Goal: Task Accomplishment & Management: Complete application form

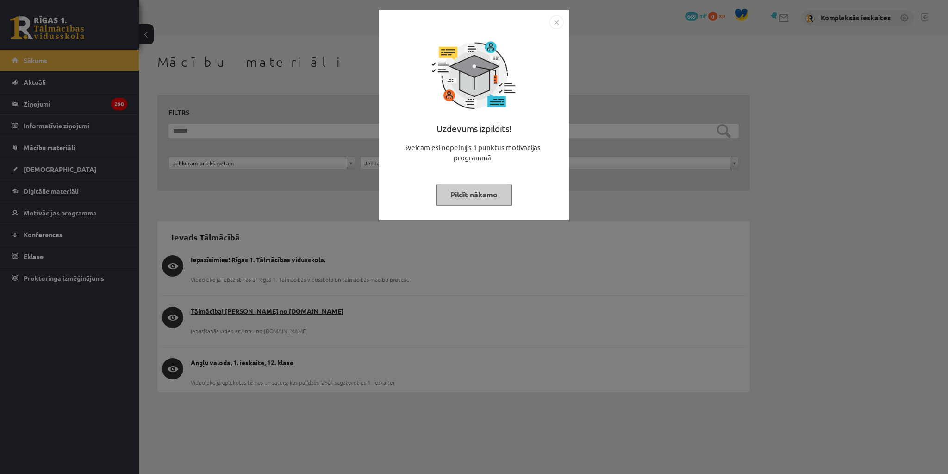
click at [495, 194] on button "Pildīt nākamo" at bounding box center [474, 194] width 76 height 21
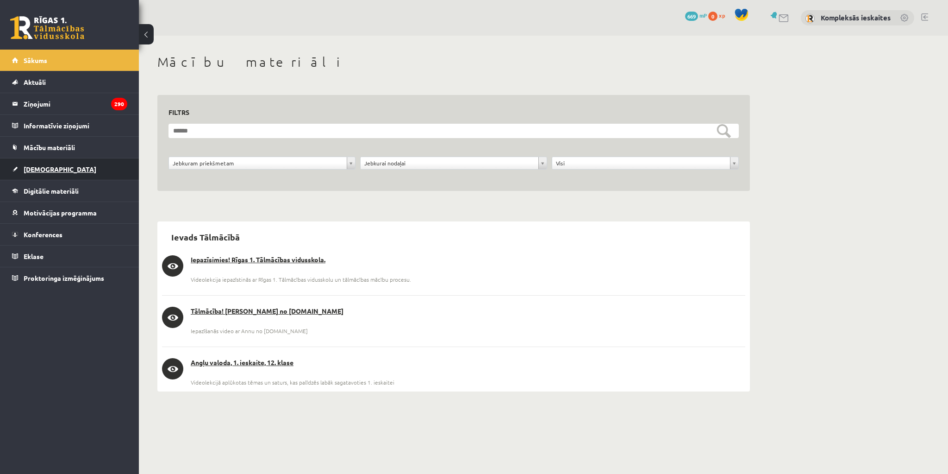
click at [35, 169] on span "[DEMOGRAPHIC_DATA]" at bounding box center [60, 169] width 73 height 8
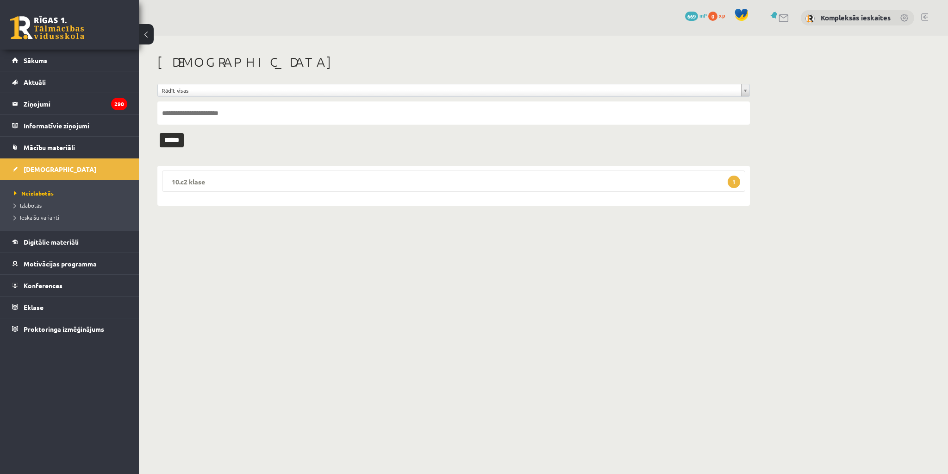
click at [721, 181] on legend "10.c2 klase 1" at bounding box center [453, 180] width 583 height 21
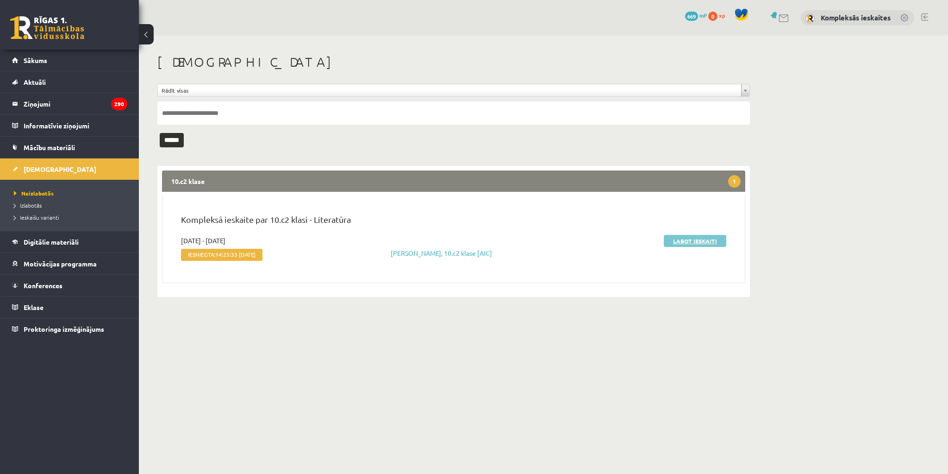
click at [675, 242] on link "Labot ieskaiti" at bounding box center [695, 241] width 63 height 12
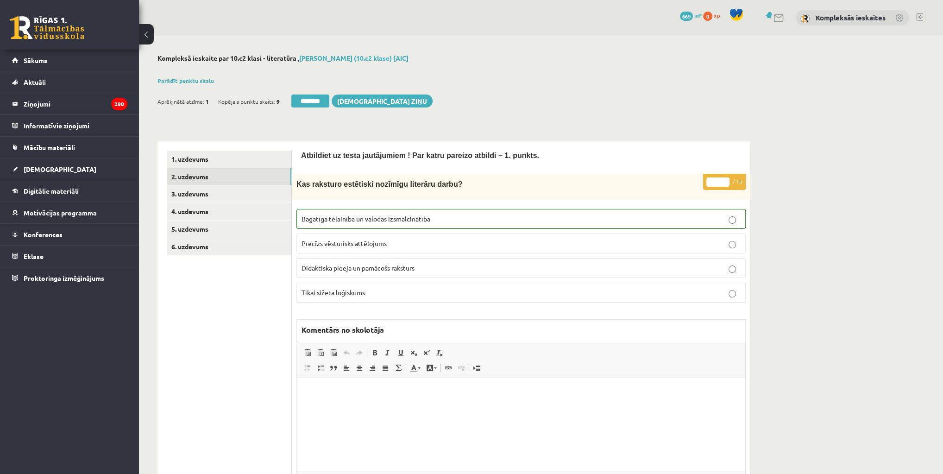
click at [216, 173] on link "2. uzdevums" at bounding box center [229, 176] width 125 height 17
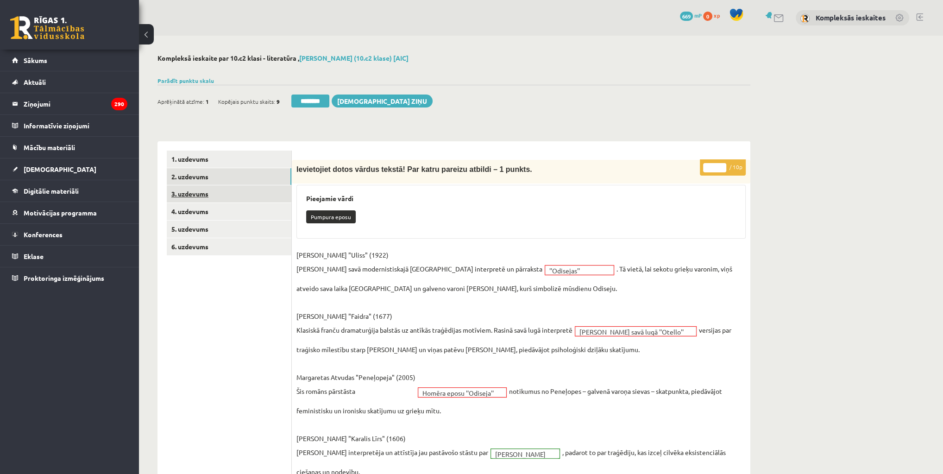
click at [202, 194] on link "3. uzdevums" at bounding box center [229, 193] width 125 height 17
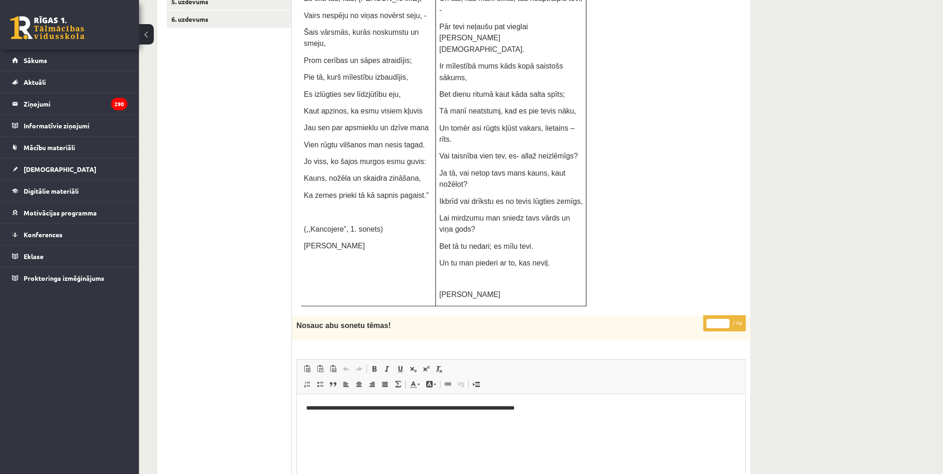
scroll to position [296, 0]
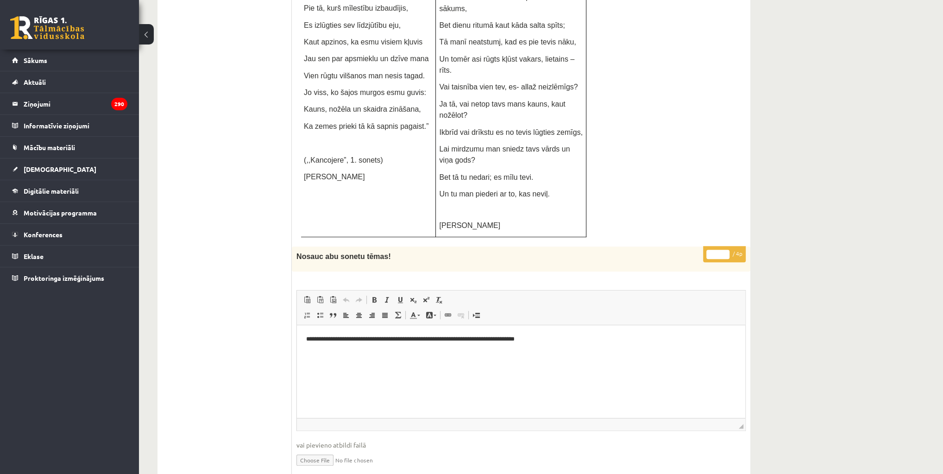
drag, startPoint x: 712, startPoint y: 163, endPoint x: 717, endPoint y: 164, distance: 4.7
click at [717, 250] on input "*" at bounding box center [717, 254] width 23 height 9
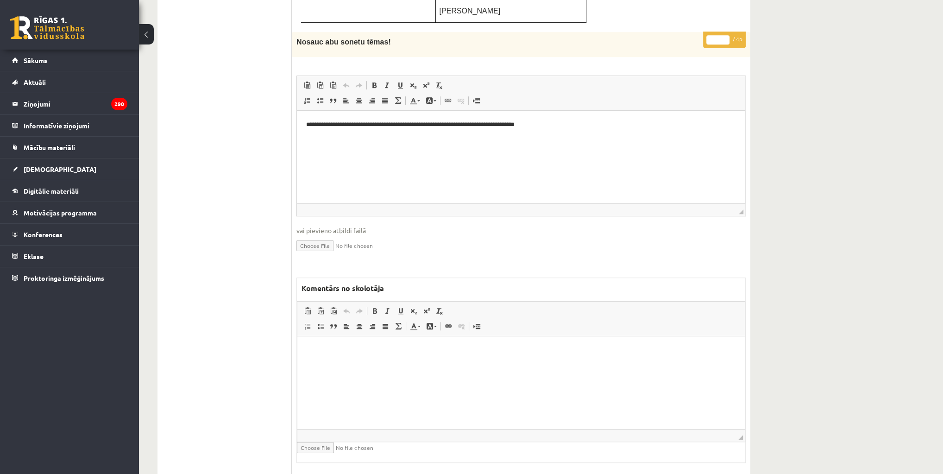
scroll to position [593, 0]
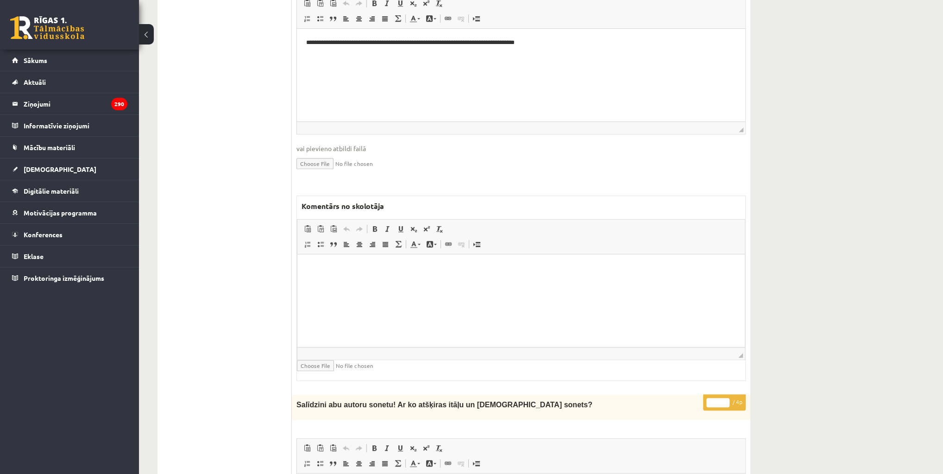
type input "*"
drag, startPoint x: 716, startPoint y: 312, endPoint x: 703, endPoint y: 314, distance: 13.6
click at [703, 394] on p "* / 4p" at bounding box center [724, 402] width 43 height 16
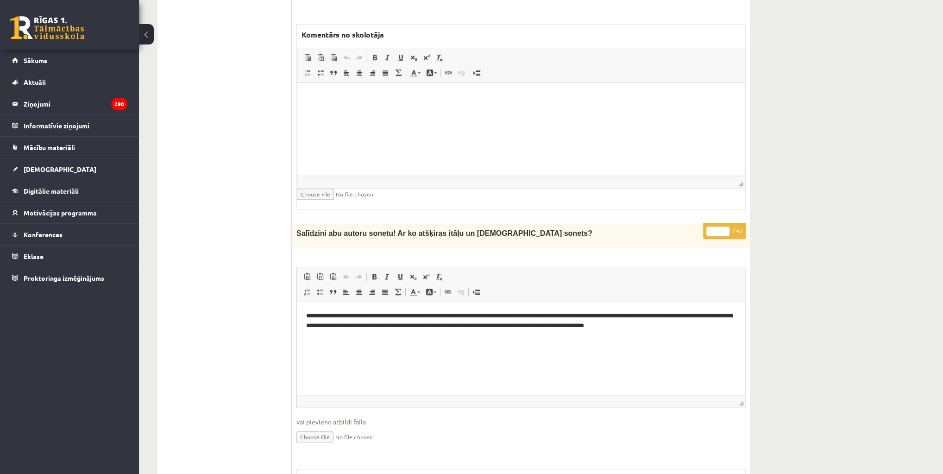
scroll to position [815, 0]
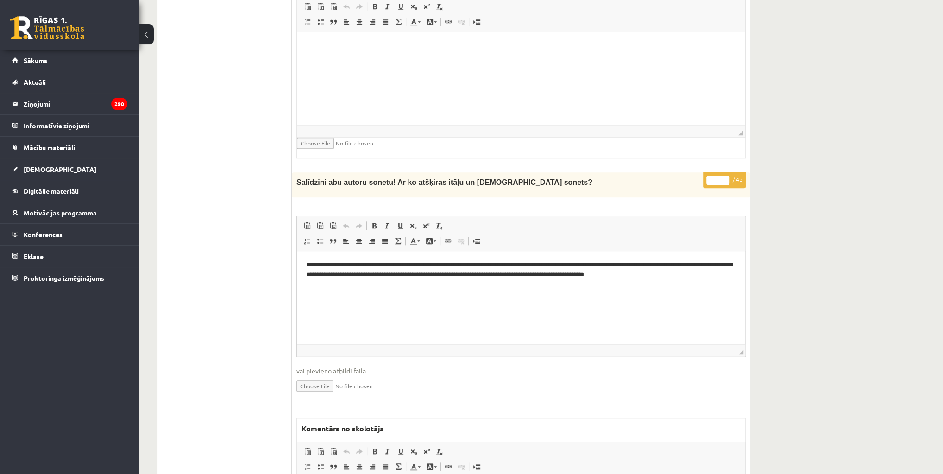
type input "*"
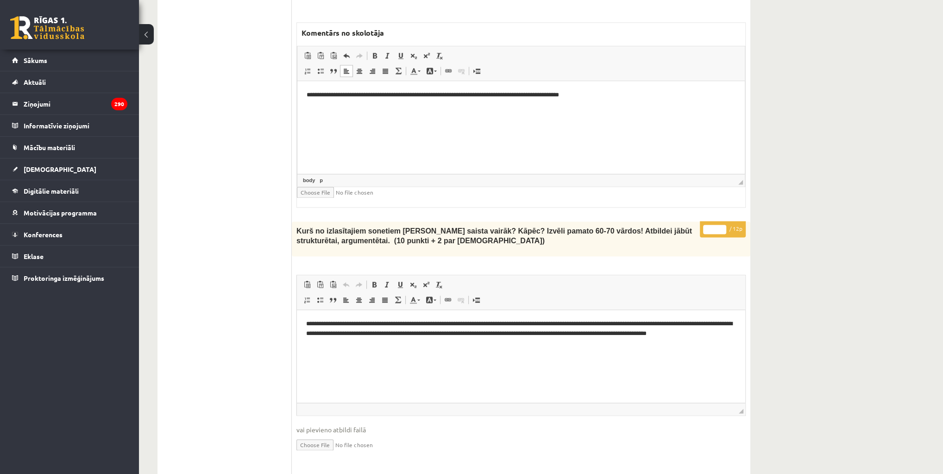
scroll to position [1223, 0]
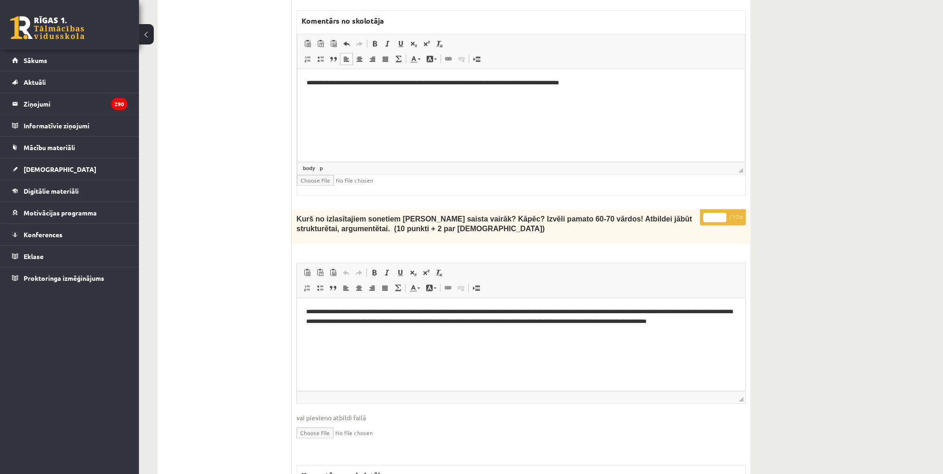
drag, startPoint x: 714, startPoint y: 125, endPoint x: 693, endPoint y: 129, distance: 21.8
click at [693, 209] on div "**********" at bounding box center [521, 431] width 458 height 445
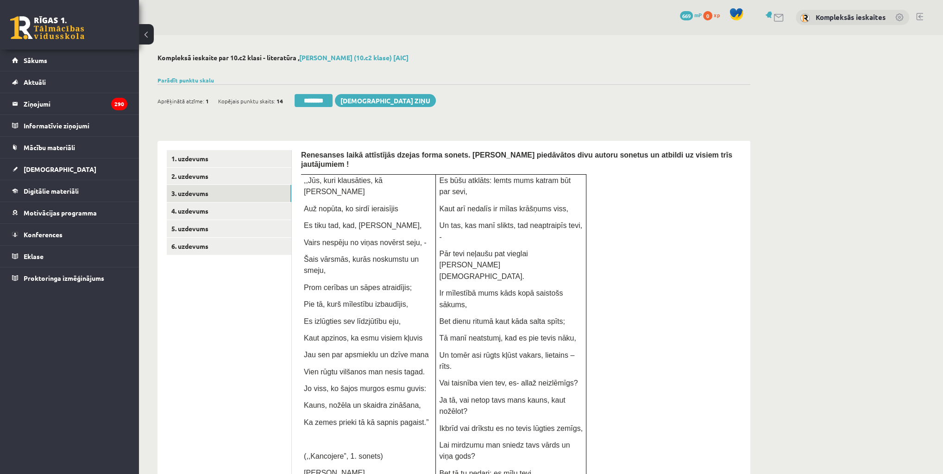
scroll to position [0, 0]
type input "*"
click at [179, 212] on link "4. uzdevums" at bounding box center [229, 211] width 125 height 17
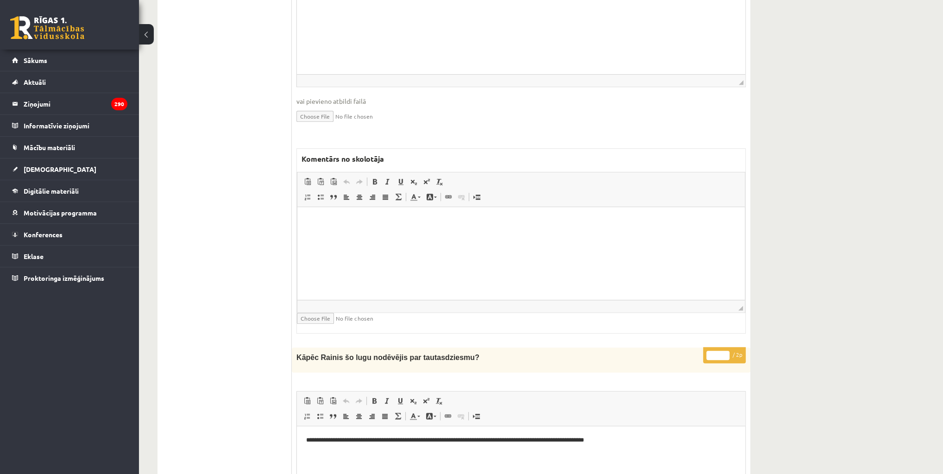
scroll to position [519, 0]
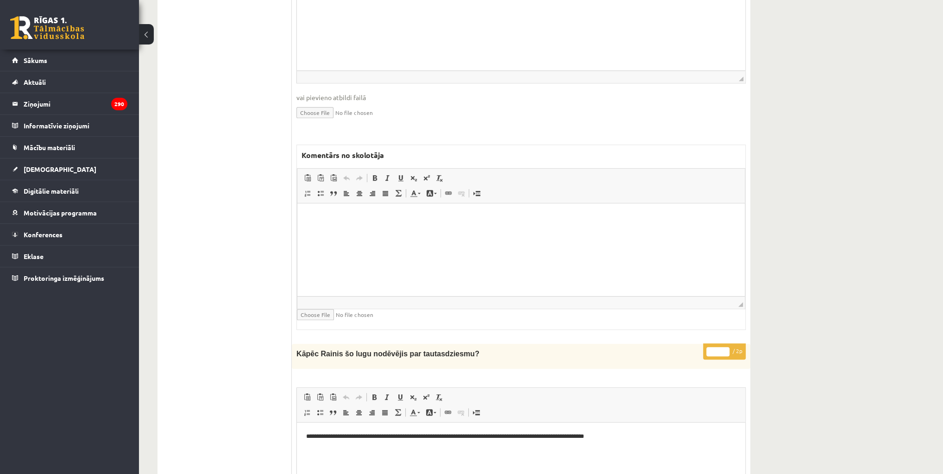
click at [448, 231] on html at bounding box center [520, 217] width 447 height 28
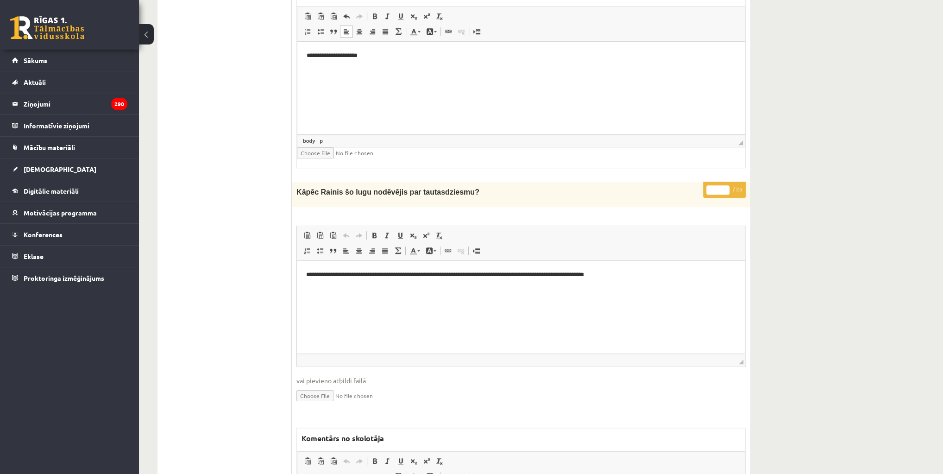
scroll to position [704, 0]
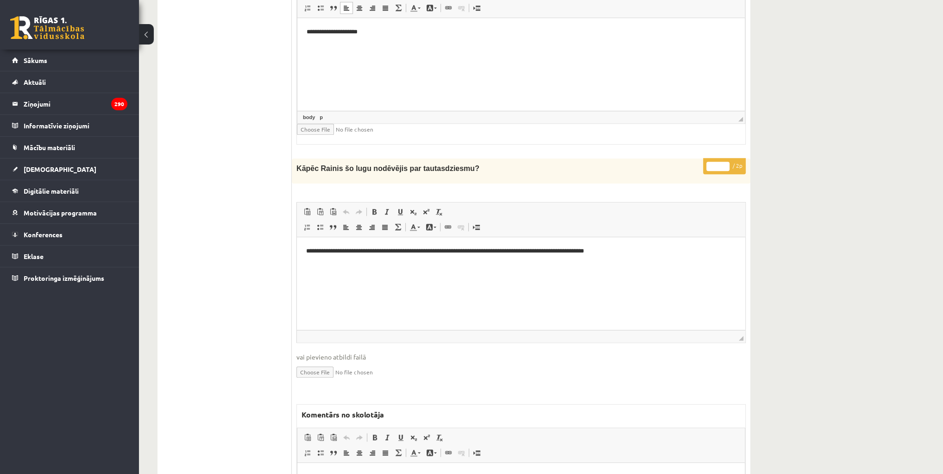
drag, startPoint x: 714, startPoint y: 163, endPoint x: 722, endPoint y: 159, distance: 9.5
click at [722, 162] on input "*" at bounding box center [717, 166] width 23 height 9
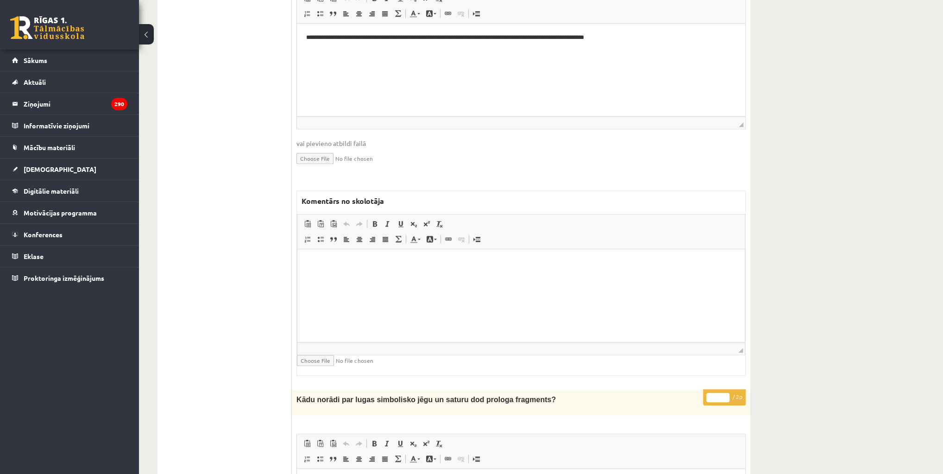
scroll to position [926, 0]
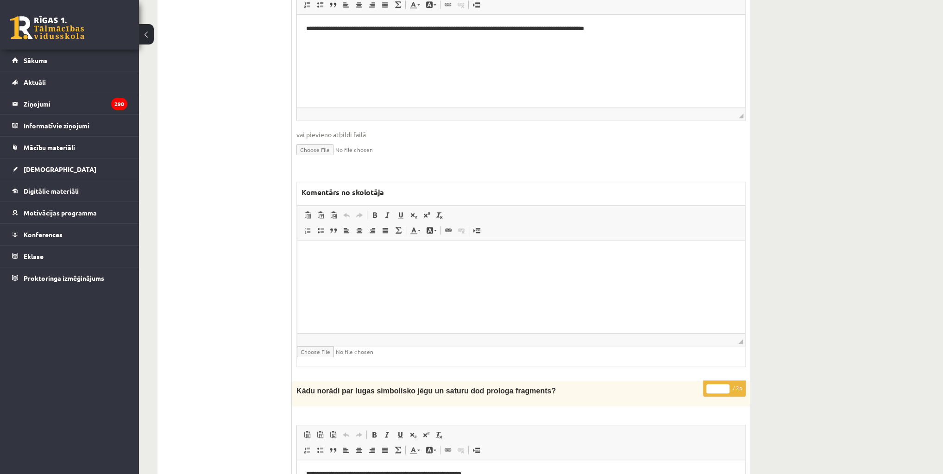
type input "*"
click at [475, 269] on html at bounding box center [520, 254] width 447 height 28
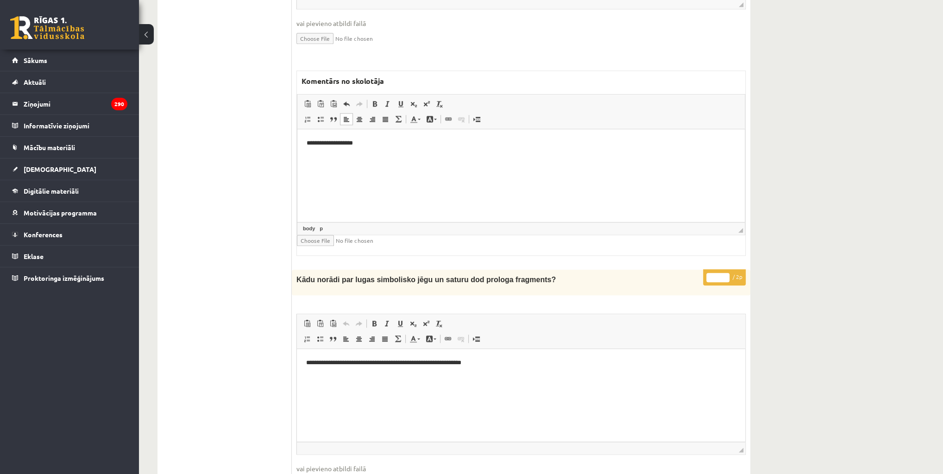
scroll to position [1074, 0]
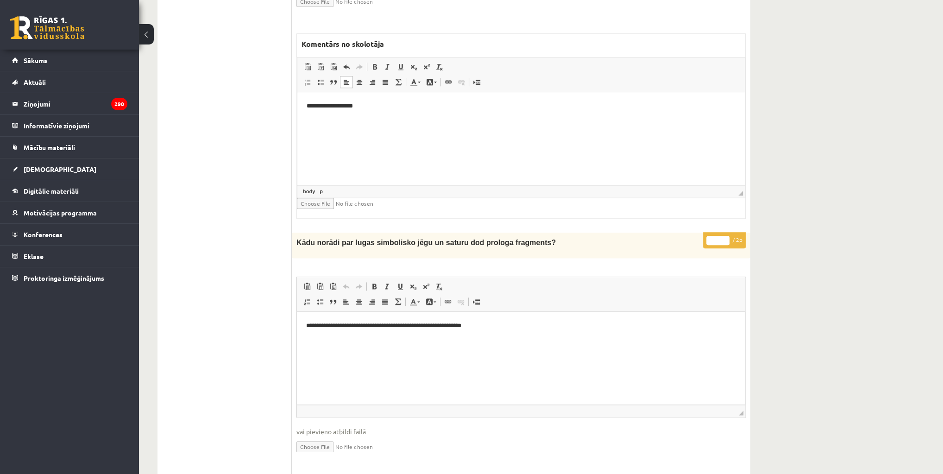
drag, startPoint x: 715, startPoint y: 234, endPoint x: 703, endPoint y: 237, distance: 11.5
click at [705, 237] on p "* / 2p" at bounding box center [724, 240] width 43 height 16
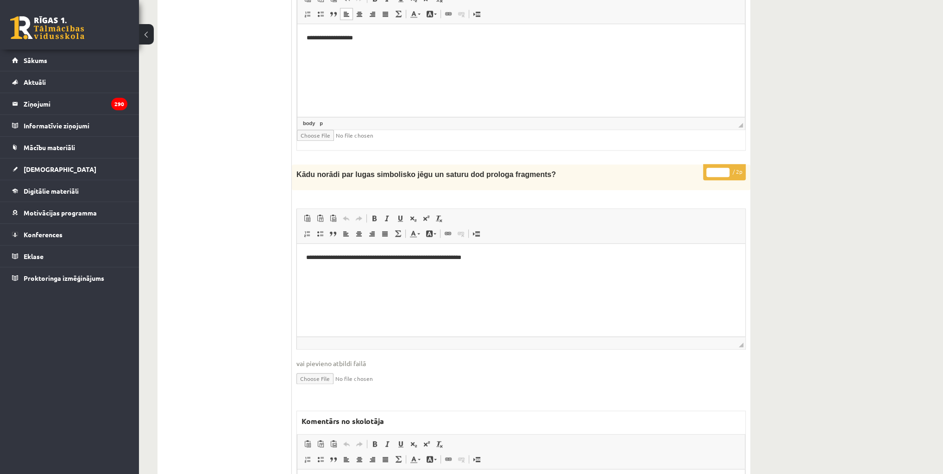
scroll to position [1260, 0]
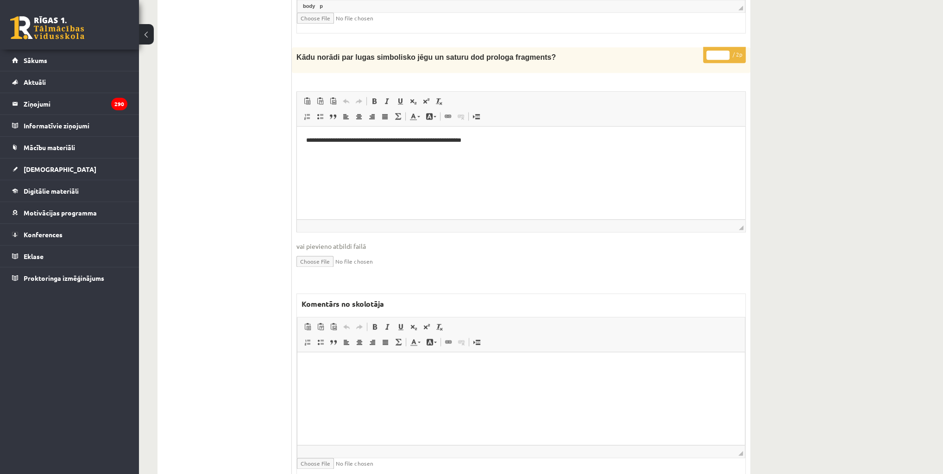
type input "*"
click at [483, 379] on html at bounding box center [520, 365] width 447 height 28
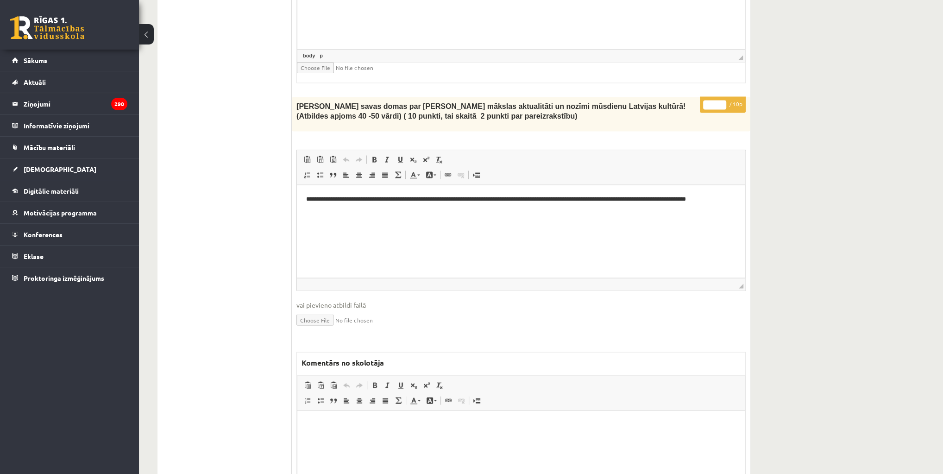
scroll to position [1667, 0]
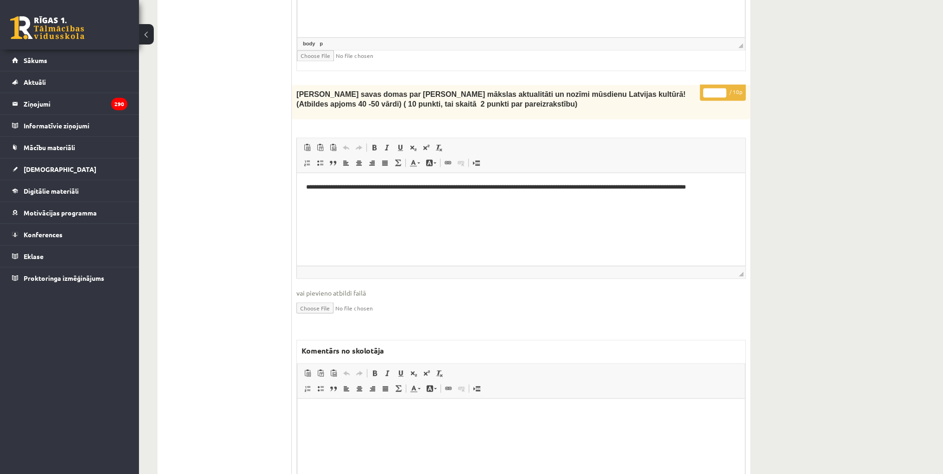
click at [364, 426] on html at bounding box center [520, 412] width 447 height 28
drag, startPoint x: 714, startPoint y: 84, endPoint x: 707, endPoint y: 88, distance: 7.5
click at [707, 88] on input "*" at bounding box center [714, 92] width 23 height 9
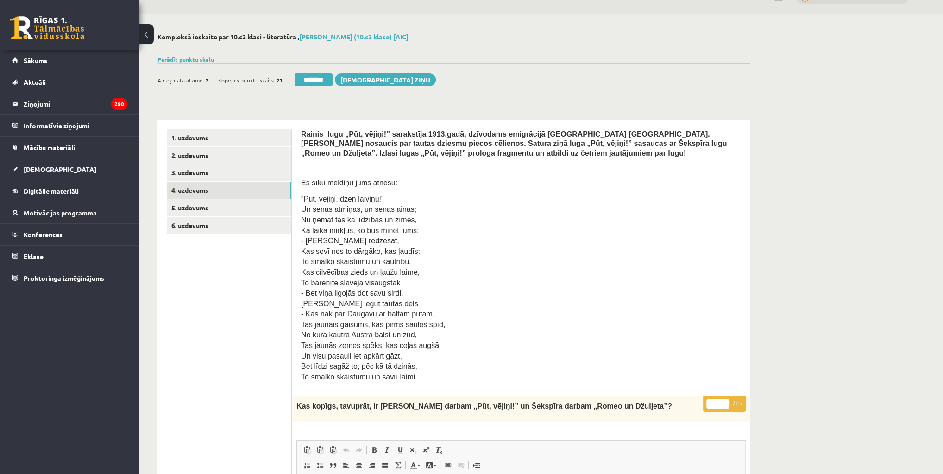
scroll to position [0, 0]
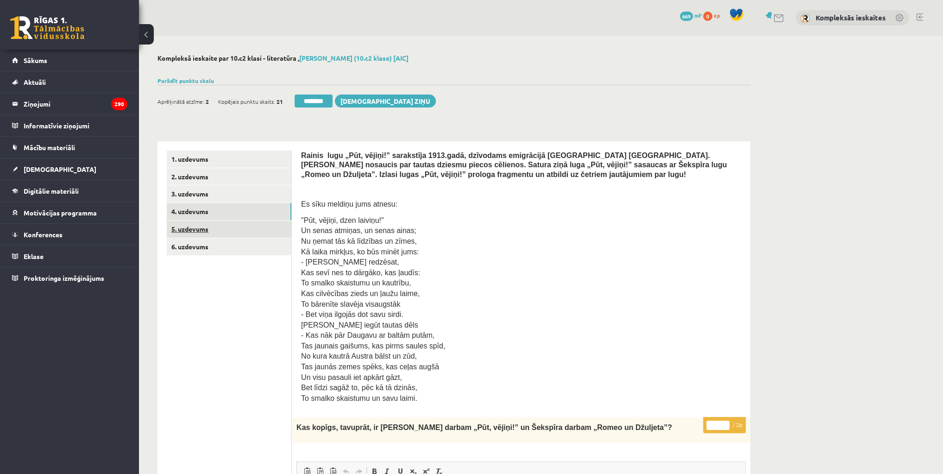
type input "*"
click at [204, 231] on link "5. uzdevums" at bounding box center [229, 228] width 125 height 17
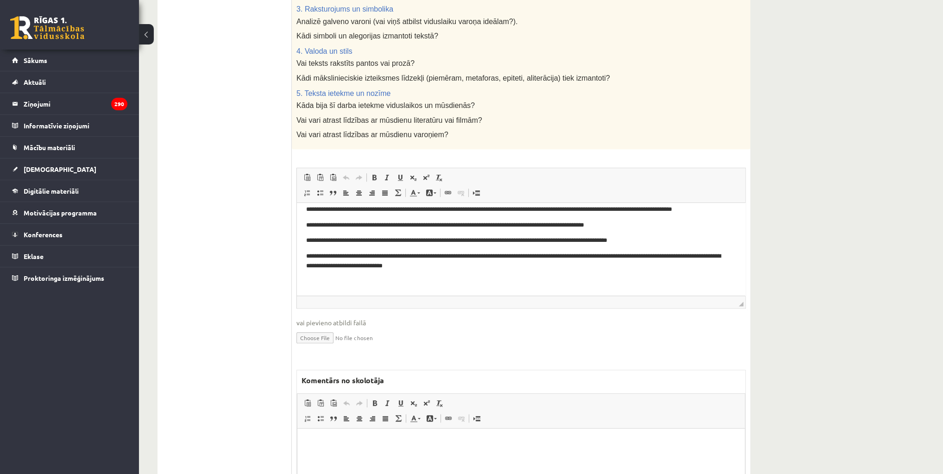
scroll to position [482, 0]
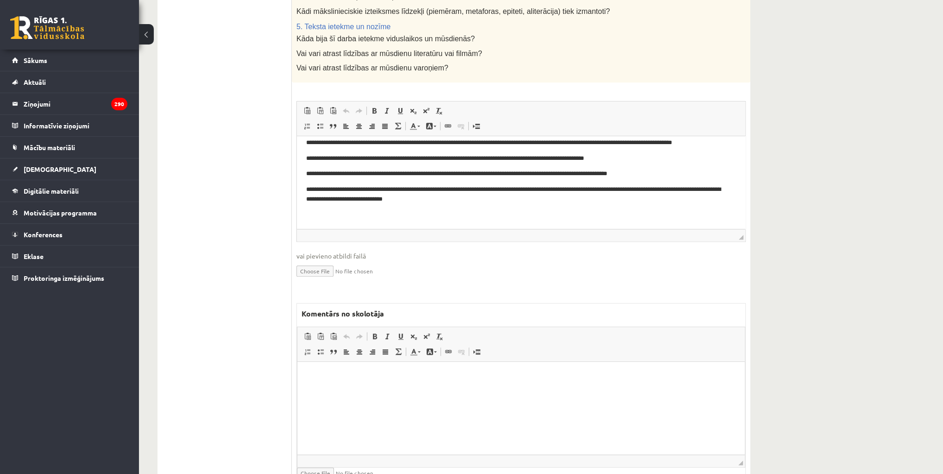
click at [496, 389] on html at bounding box center [520, 375] width 447 height 28
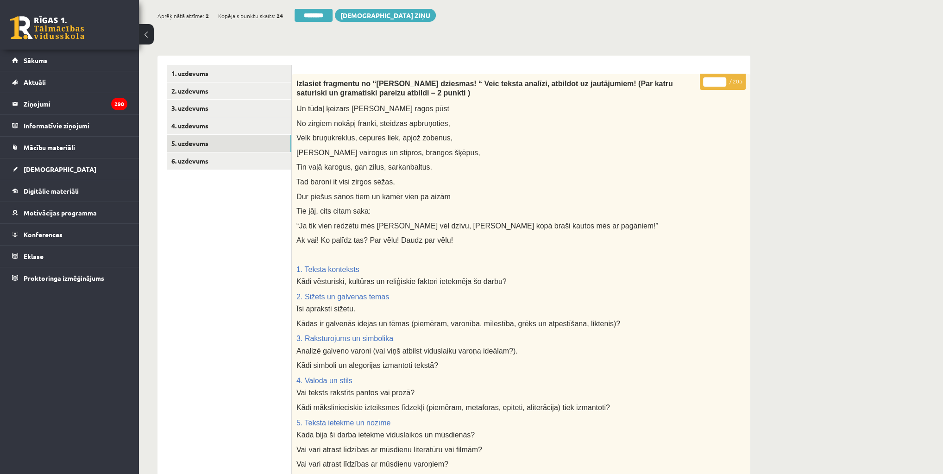
scroll to position [0, 0]
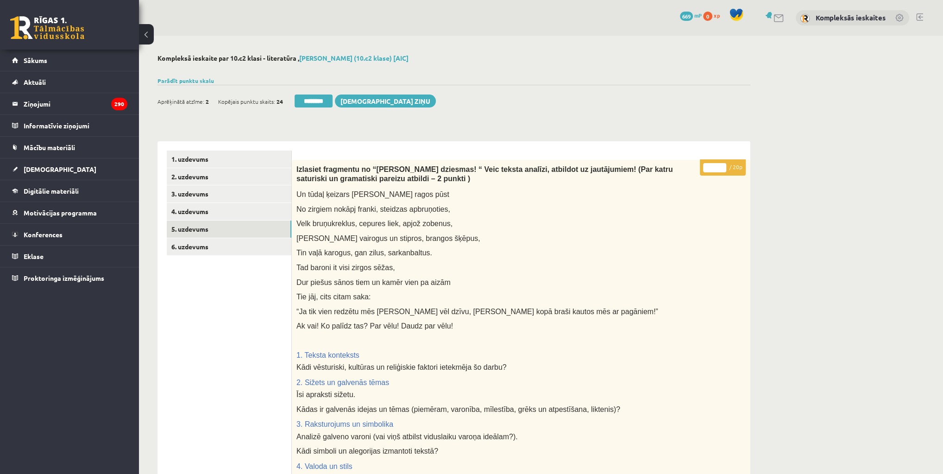
drag, startPoint x: 713, startPoint y: 169, endPoint x: 697, endPoint y: 173, distance: 16.5
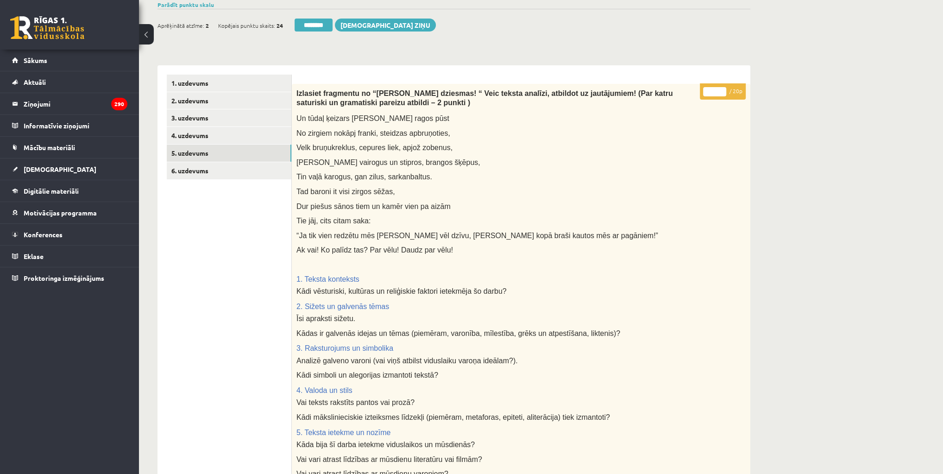
scroll to position [74, 0]
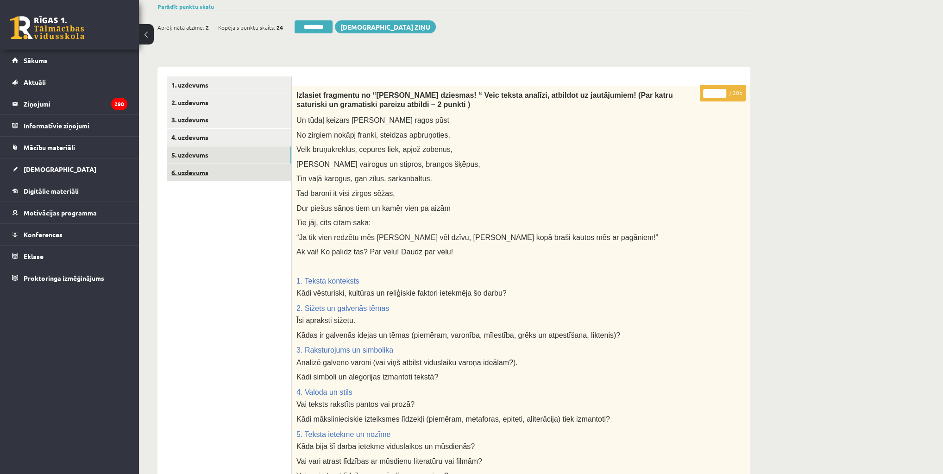
type input "*"
click at [207, 171] on link "6. uzdevums" at bounding box center [229, 172] width 125 height 17
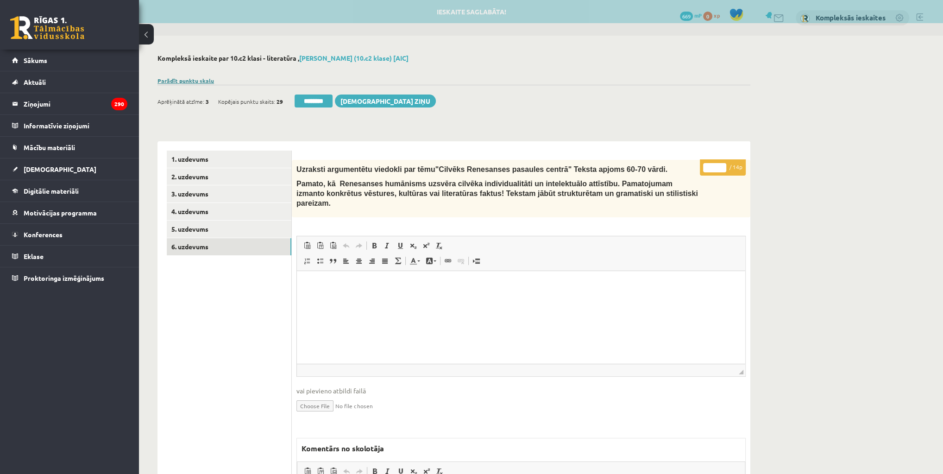
scroll to position [0, 0]
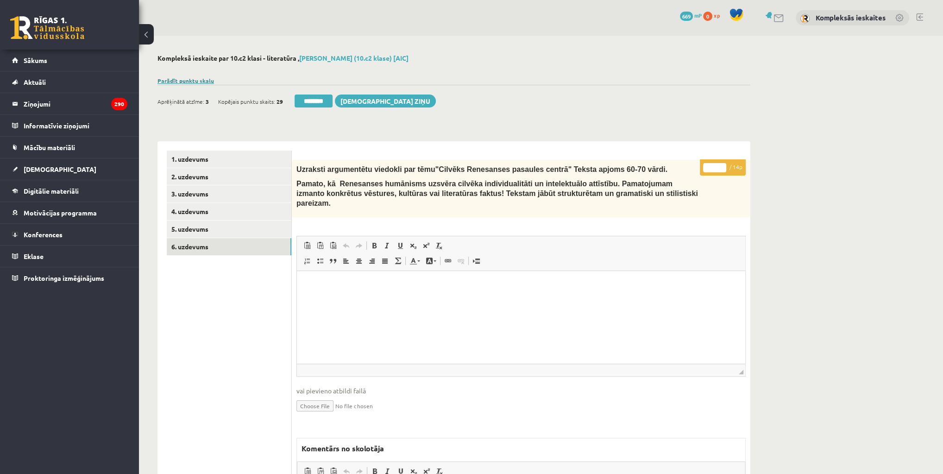
click at [207, 80] on link "Parādīt punktu skalu" at bounding box center [185, 80] width 56 height 7
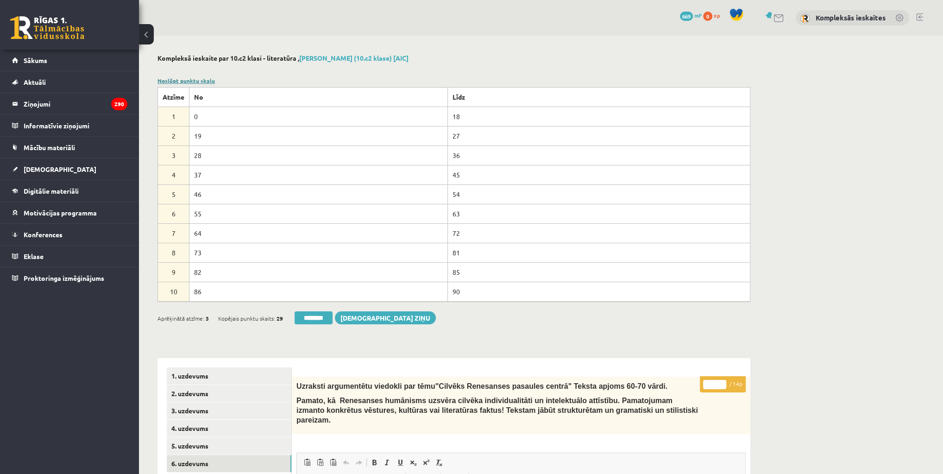
click at [207, 80] on link "Noslēpt punktu skalu" at bounding box center [185, 80] width 57 height 7
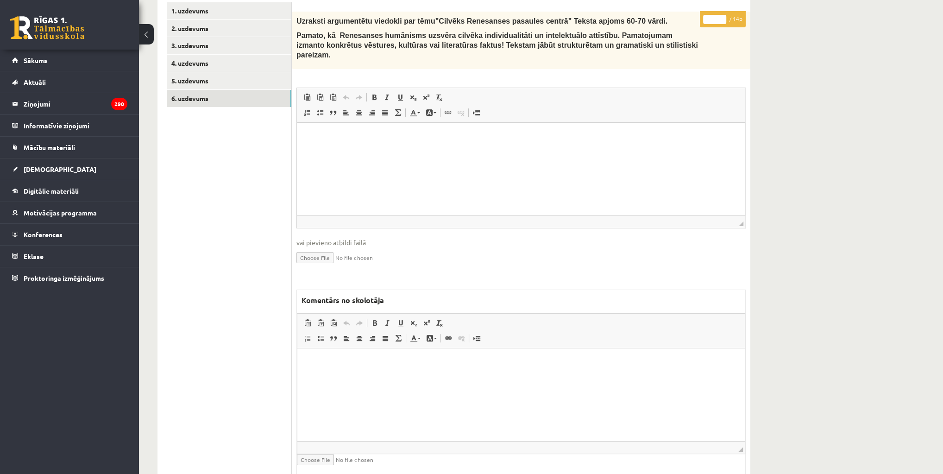
scroll to position [170, 0]
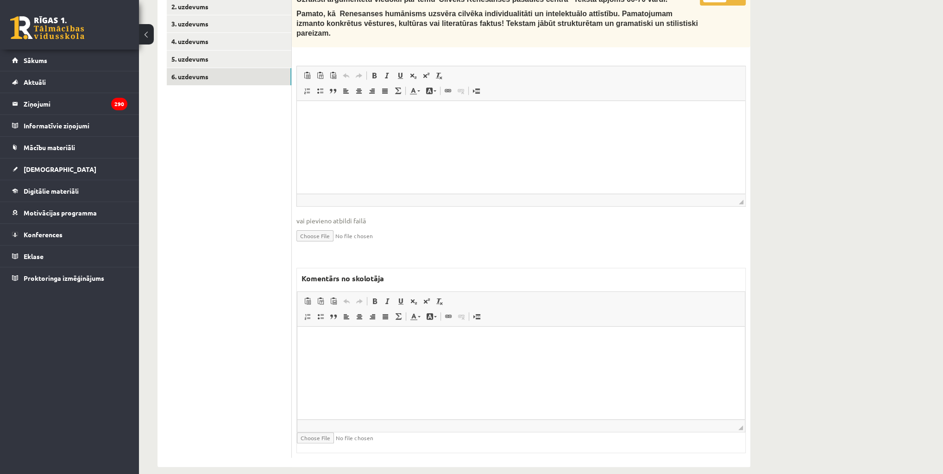
click at [431, 355] on html at bounding box center [520, 340] width 447 height 28
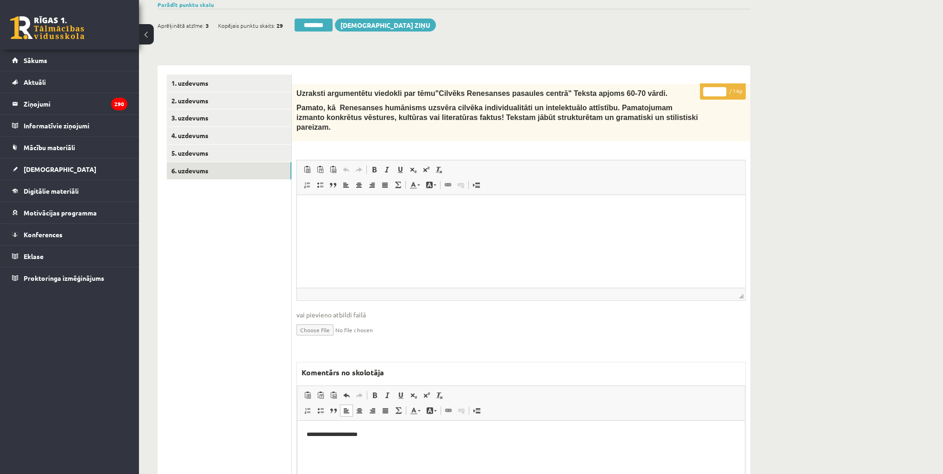
scroll to position [0, 0]
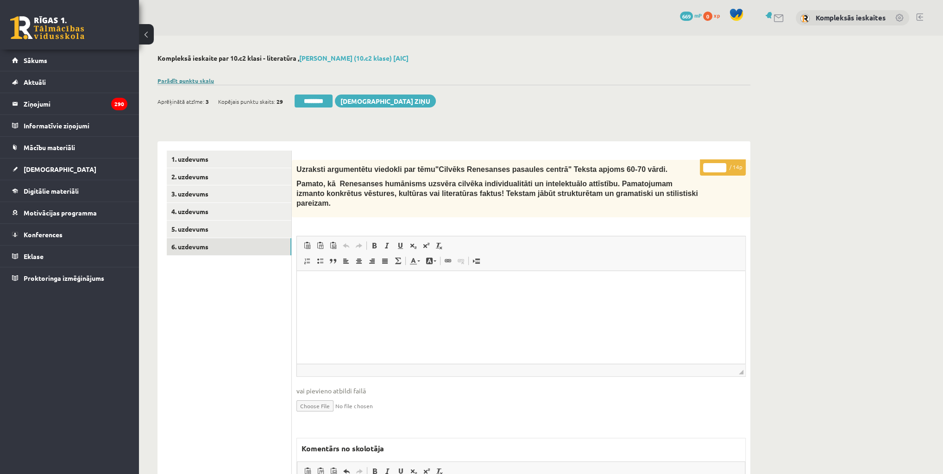
click at [196, 80] on link "Parādīt punktu skalu" at bounding box center [185, 80] width 56 height 7
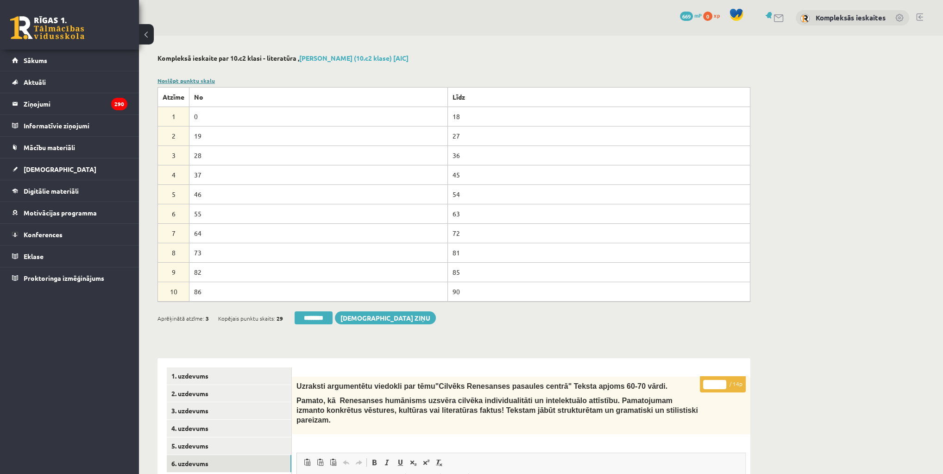
click at [196, 80] on link "Noslēpt punktu skalu" at bounding box center [185, 80] width 57 height 7
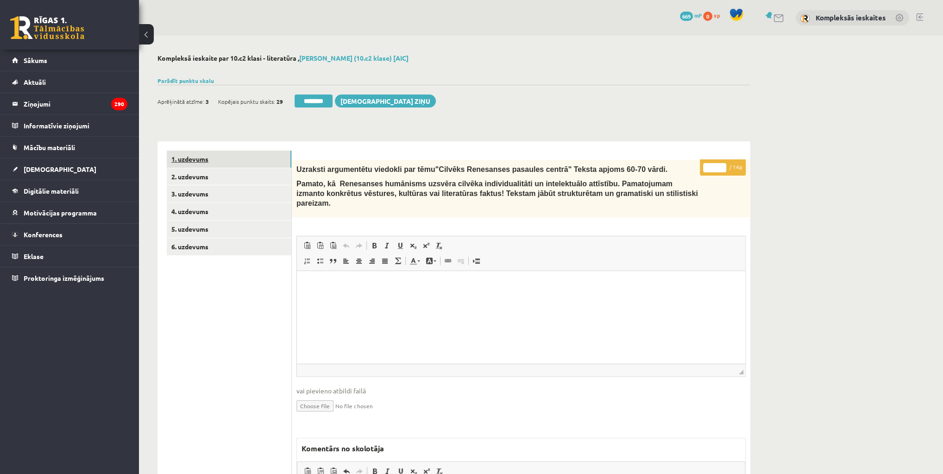
click at [207, 157] on link "1. uzdevums" at bounding box center [229, 159] width 125 height 17
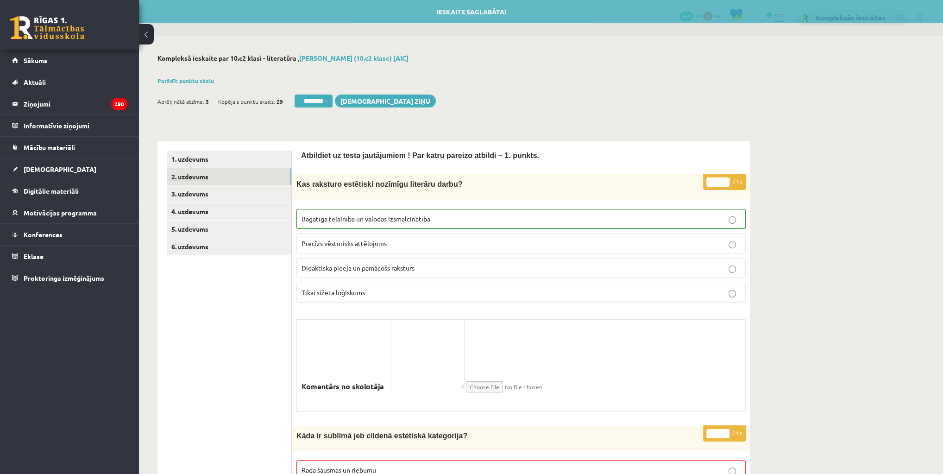
click at [201, 170] on link "2. uzdevums" at bounding box center [229, 176] width 125 height 17
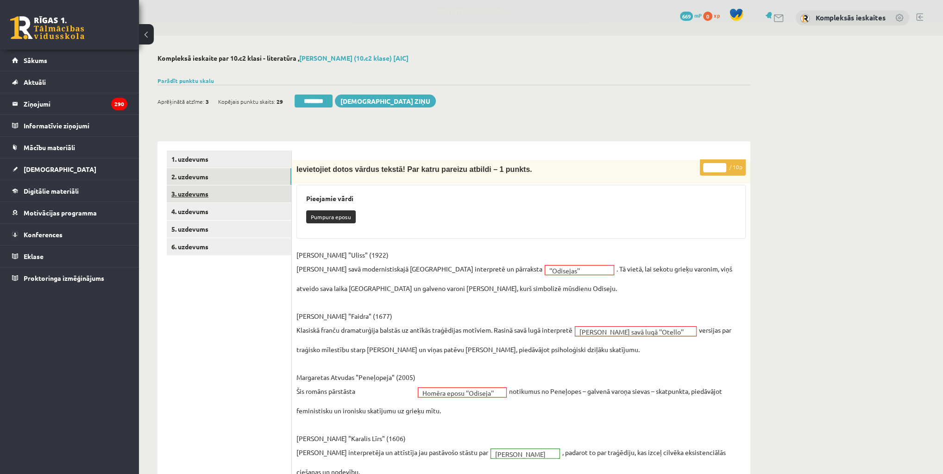
click at [190, 195] on link "3. uzdevums" at bounding box center [229, 193] width 125 height 17
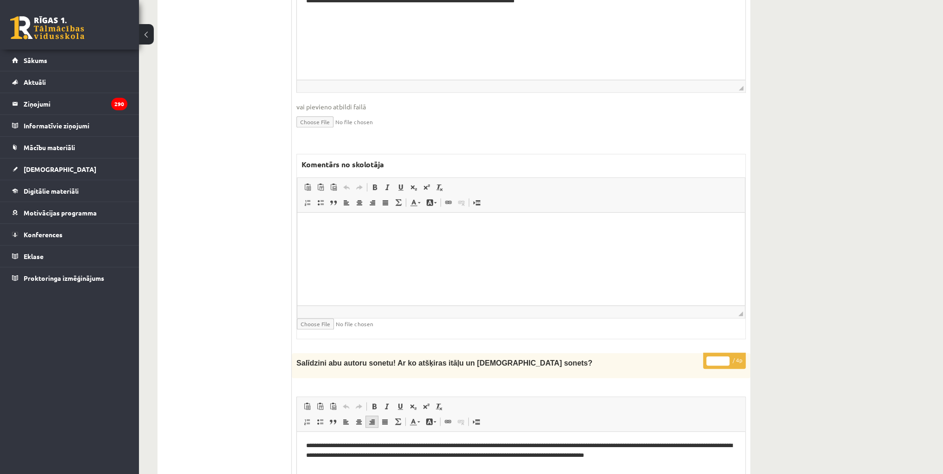
scroll to position [704, 0]
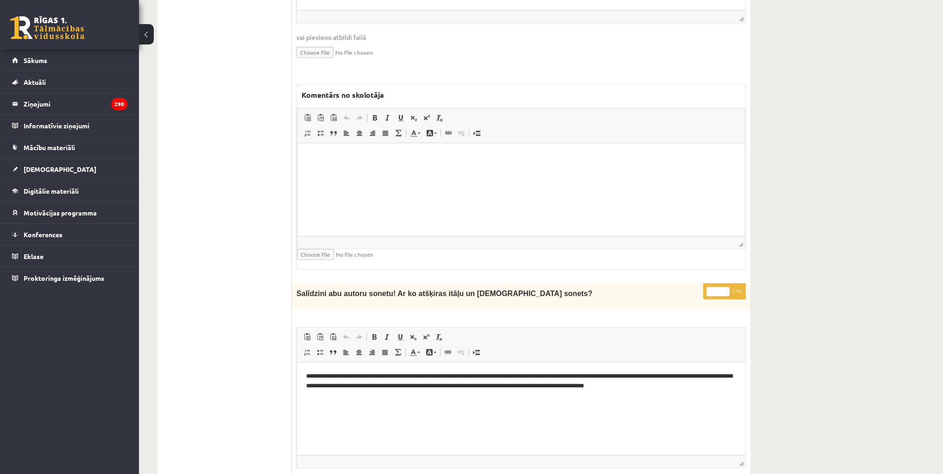
type input "*"
click at [725, 287] on input "*" at bounding box center [717, 291] width 23 height 9
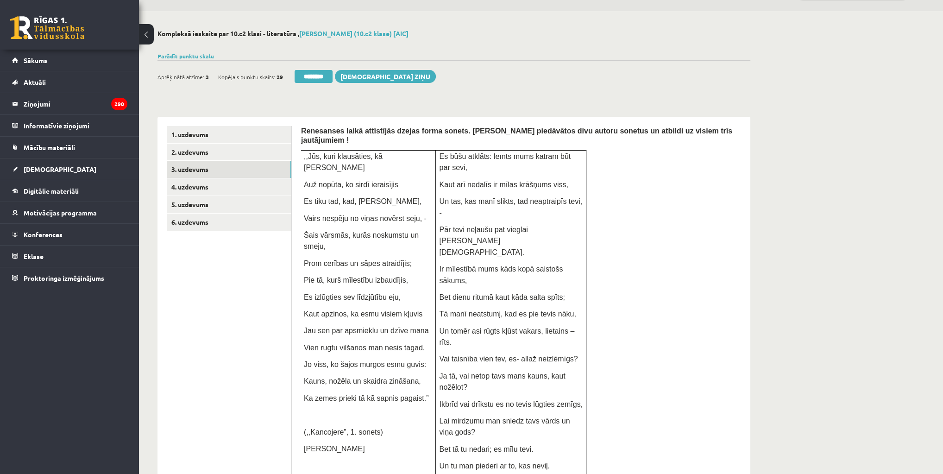
scroll to position [0, 0]
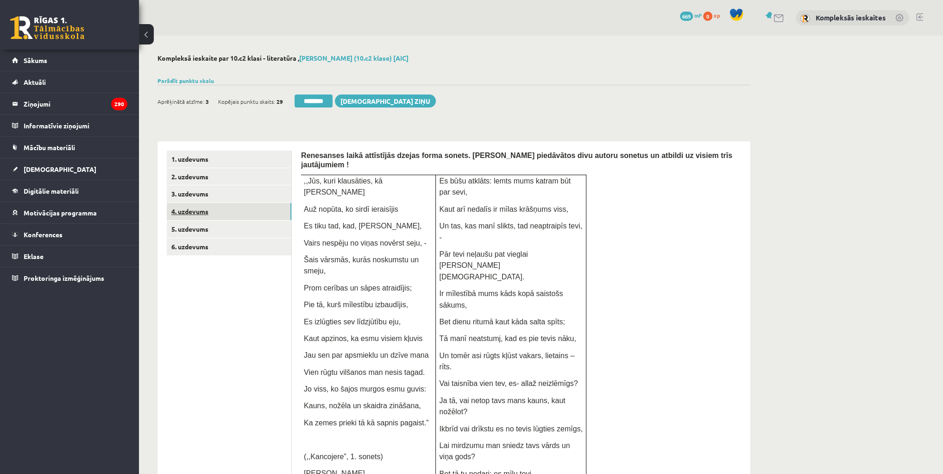
click at [196, 210] on link "4. uzdevums" at bounding box center [229, 211] width 125 height 17
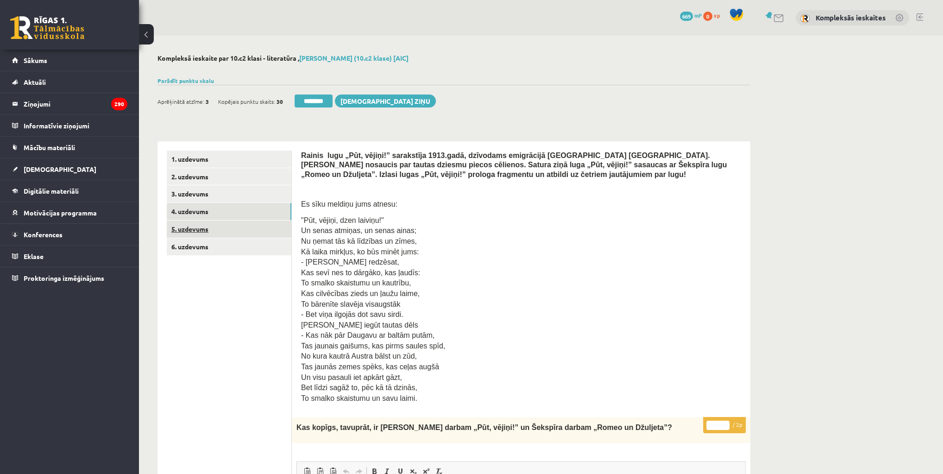
click at [188, 226] on link "5. uzdevums" at bounding box center [229, 228] width 125 height 17
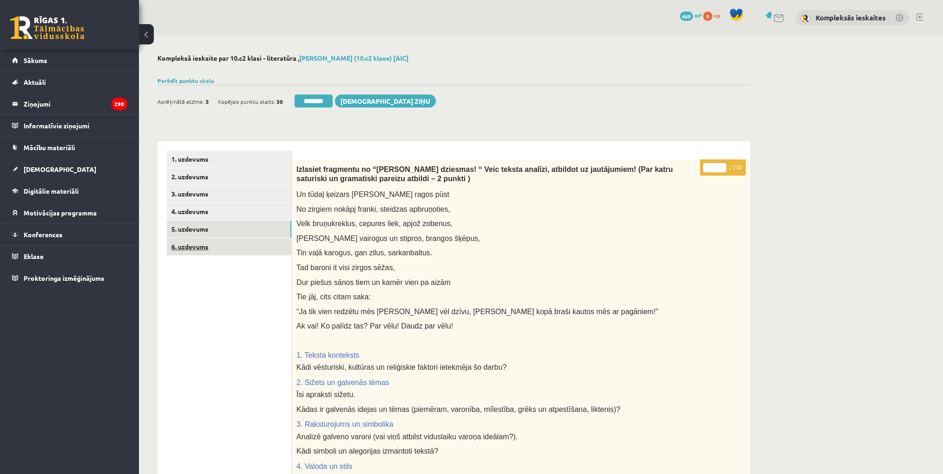
click at [189, 245] on link "6. uzdevums" at bounding box center [229, 246] width 125 height 17
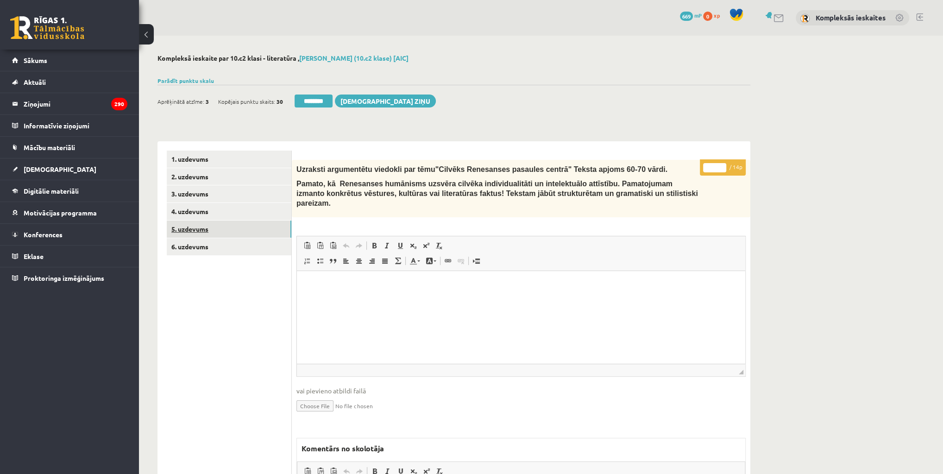
click at [191, 229] on link "5. uzdevums" at bounding box center [229, 228] width 125 height 17
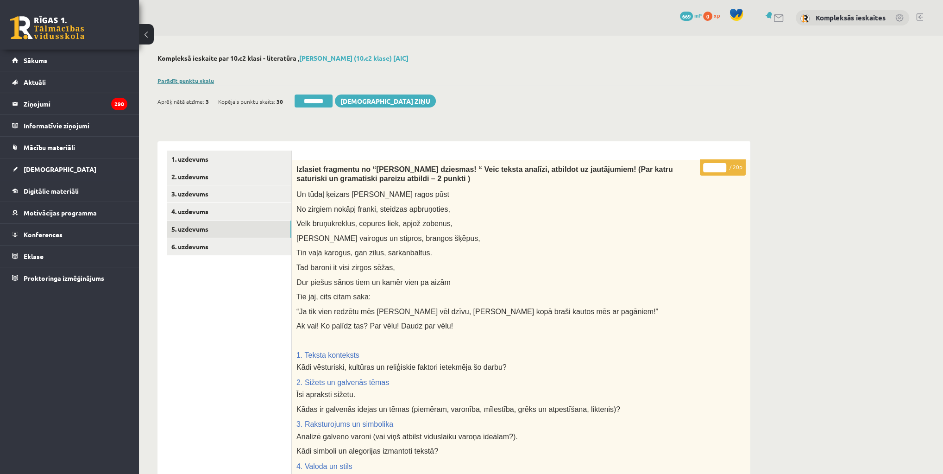
click at [186, 78] on link "Parādīt punktu skalu" at bounding box center [185, 80] width 56 height 7
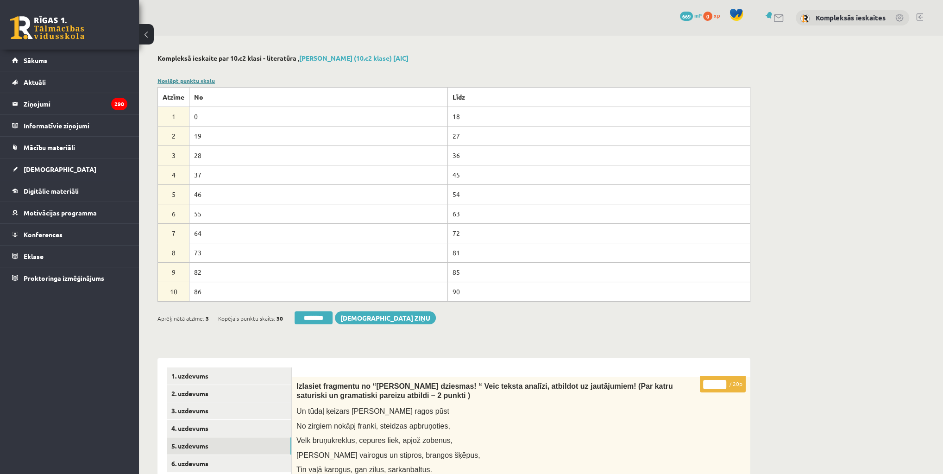
click at [186, 78] on link "Noslēpt punktu skalu" at bounding box center [185, 80] width 57 height 7
